Goal: Information Seeking & Learning: Learn about a topic

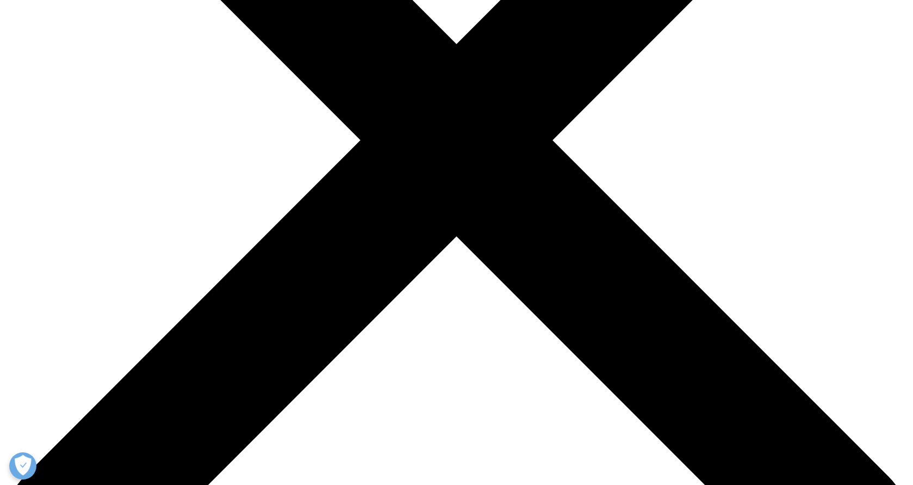
scroll to position [332, 0]
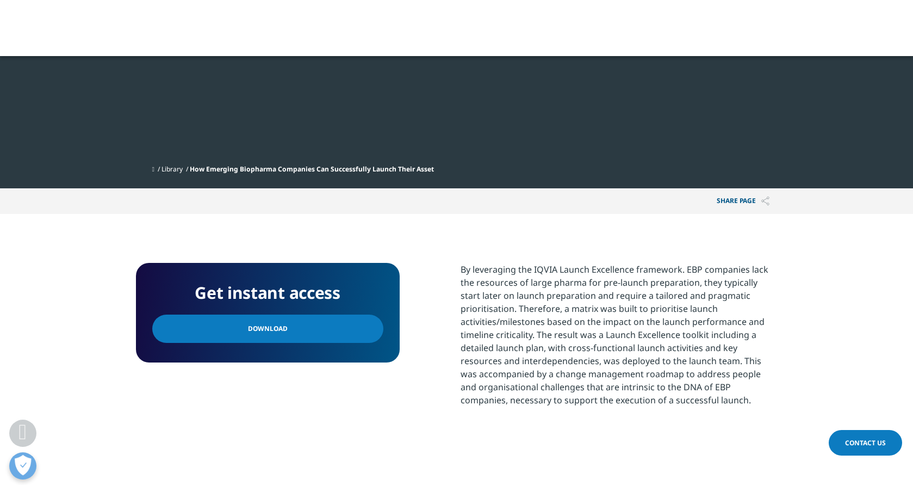
click at [295, 334] on link "Download" at bounding box center [267, 328] width 231 height 28
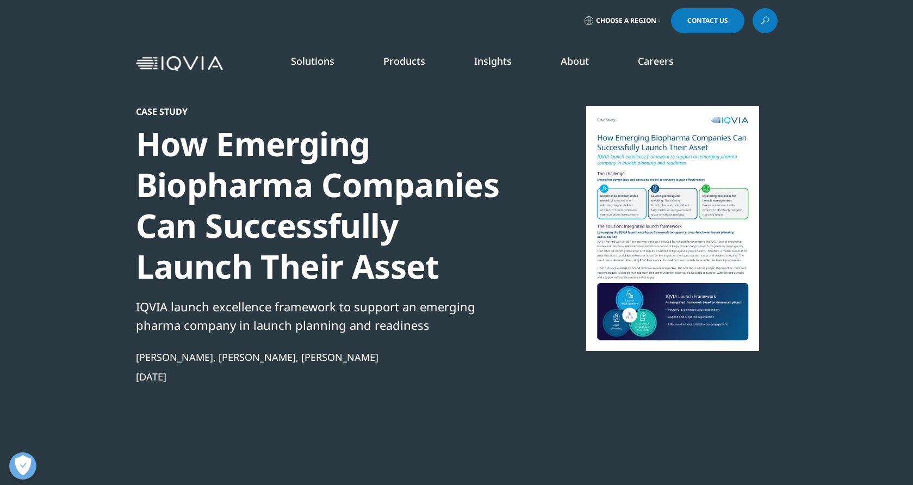
scroll to position [0, 0]
click at [632, 17] on span "Choose a Region" at bounding box center [626, 20] width 60 height 9
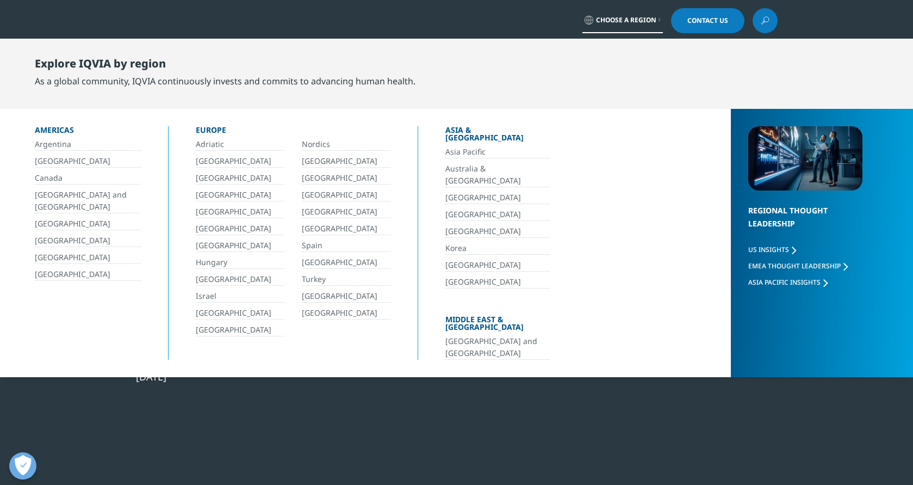
click at [324, 313] on link "[GEOGRAPHIC_DATA]" at bounding box center [346, 313] width 89 height 13
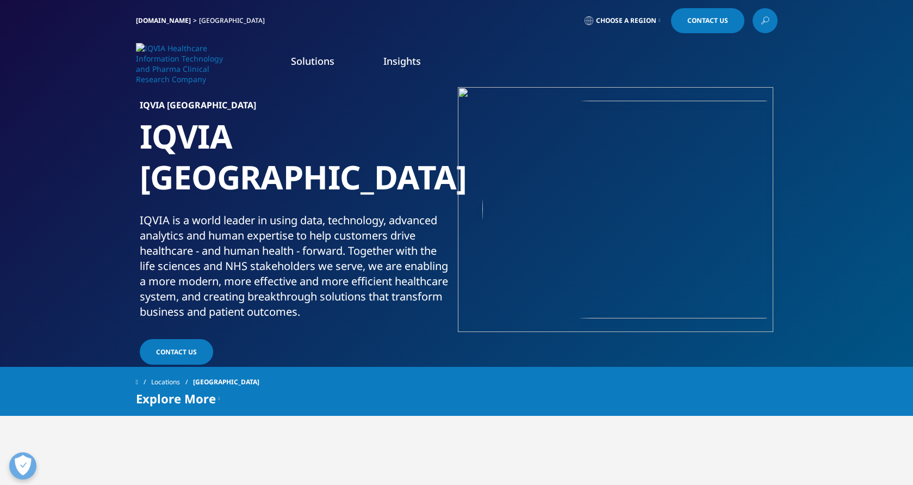
click at [85, 146] on link "NHS Solutions" at bounding box center [86, 146] width 59 height 12
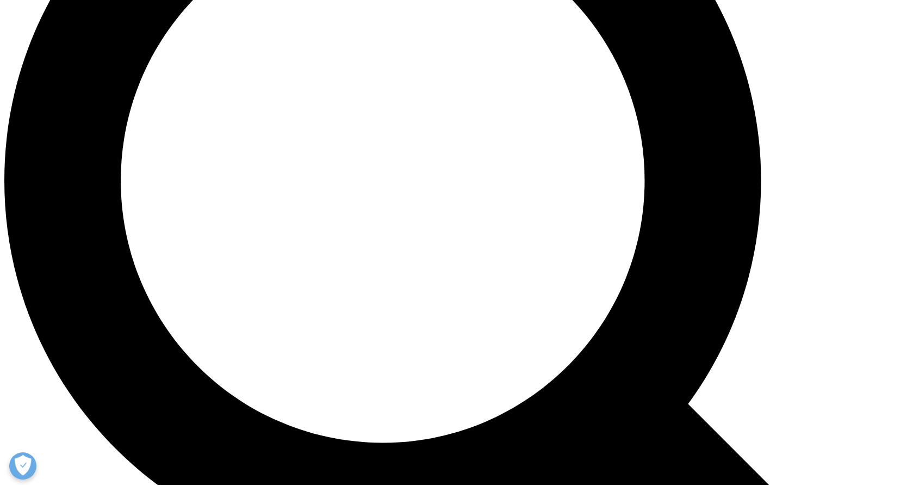
scroll to position [1123, 0]
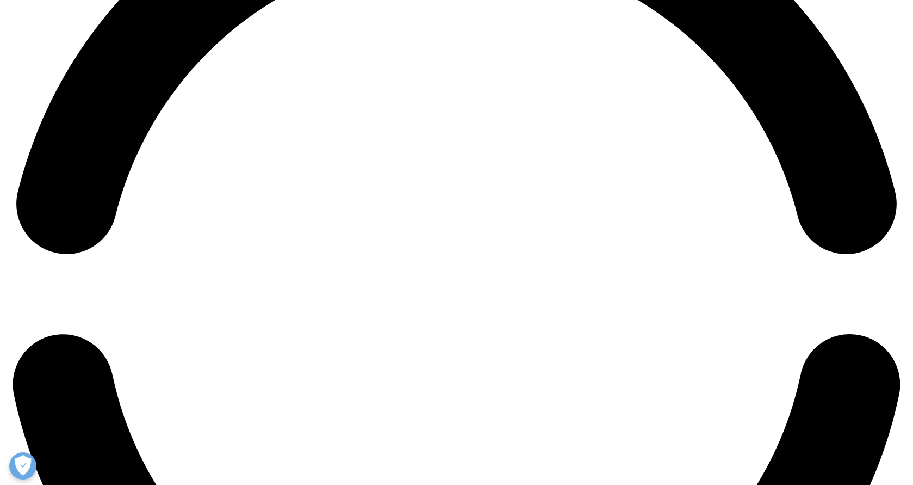
scroll to position [1952, 0]
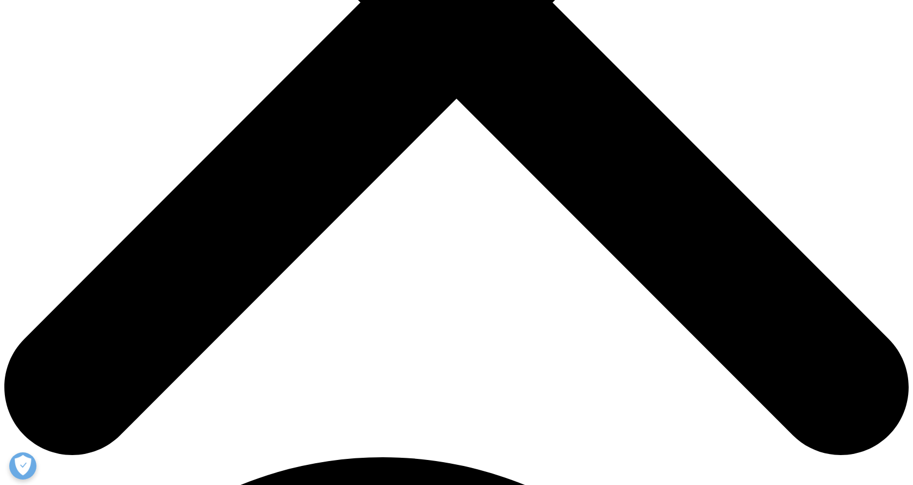
scroll to position [467, 0]
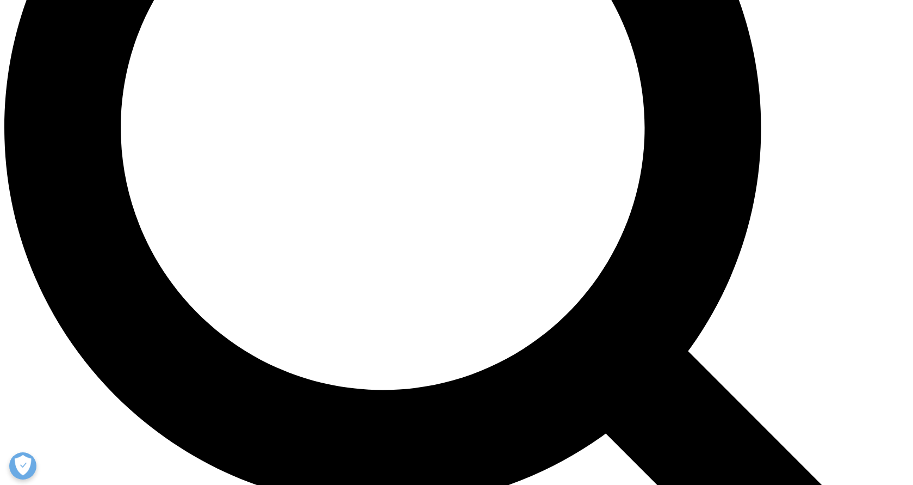
scroll to position [1194, 0]
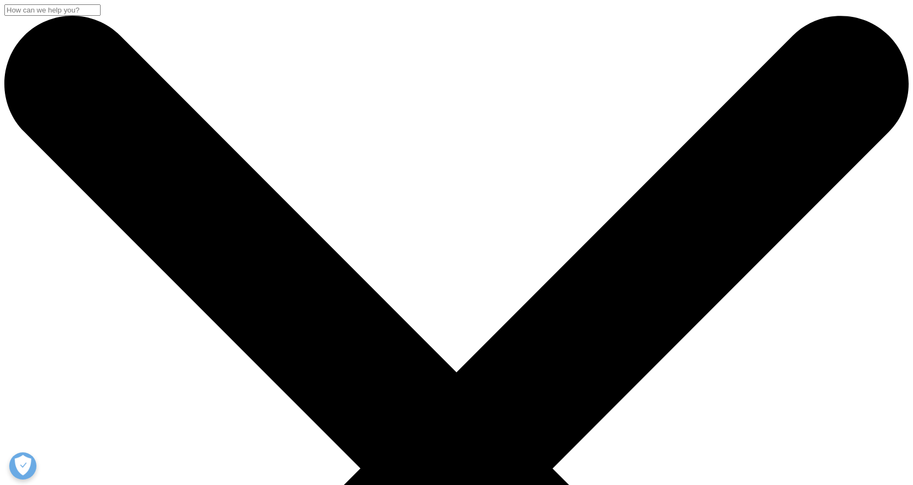
scroll to position [0, 0]
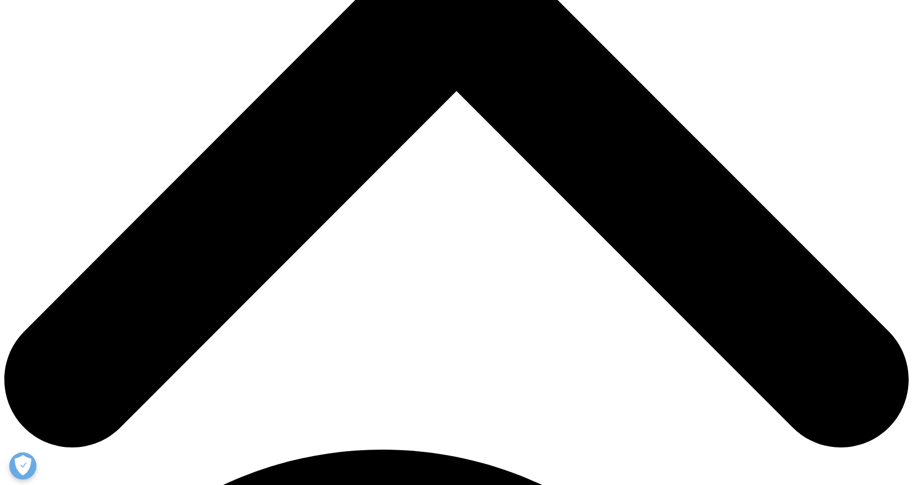
scroll to position [487, 0]
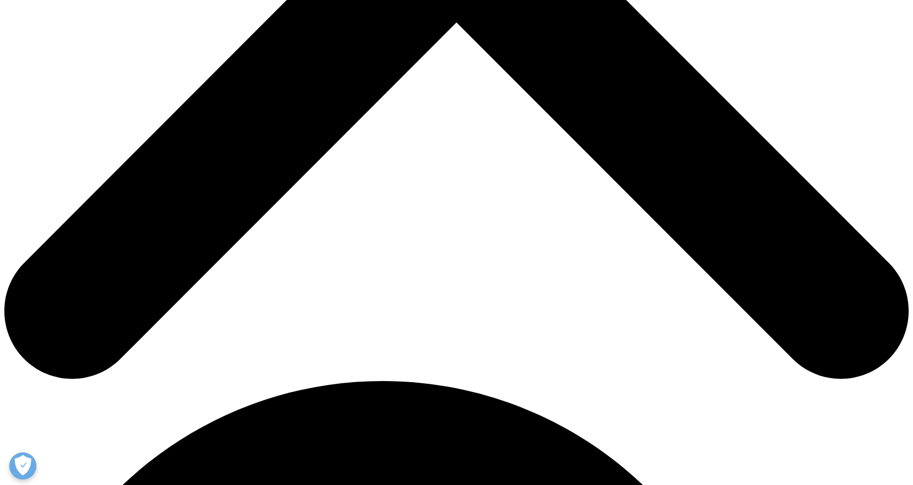
scroll to position [543, 0]
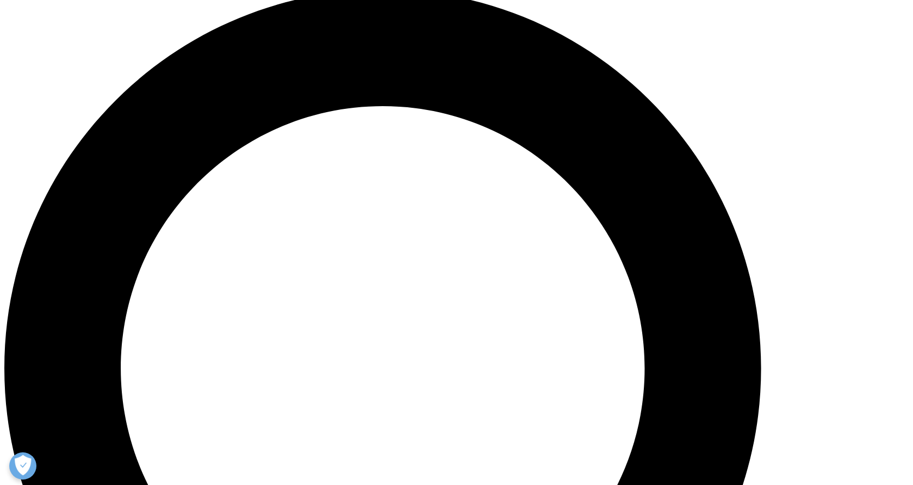
scroll to position [944, 0]
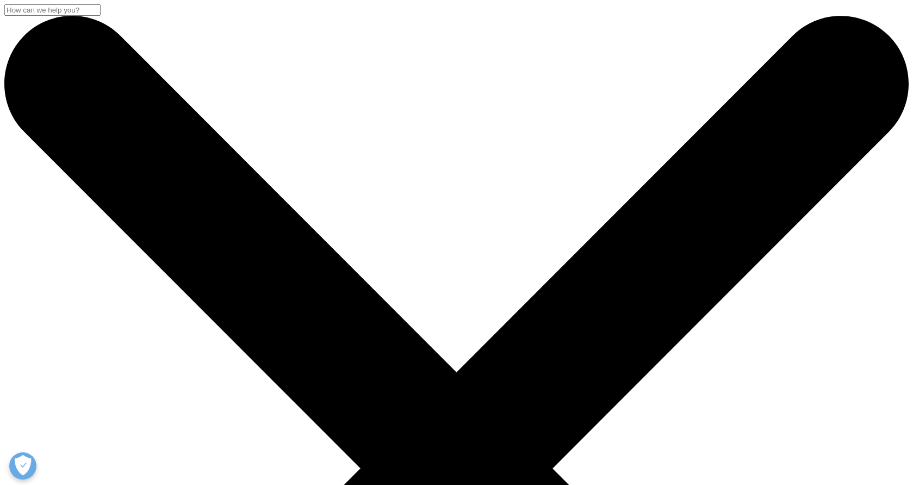
scroll to position [179, 642]
